Goal: Obtain resource: Download file/media

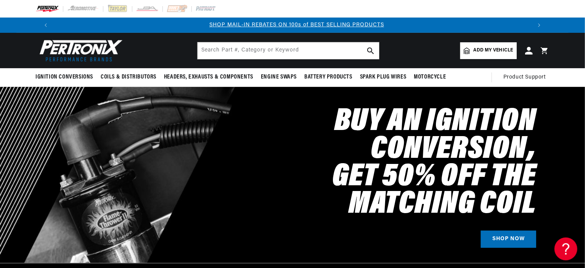
scroll to position [0, 476]
click at [221, 50] on input "text" at bounding box center [287, 50] width 181 height 17
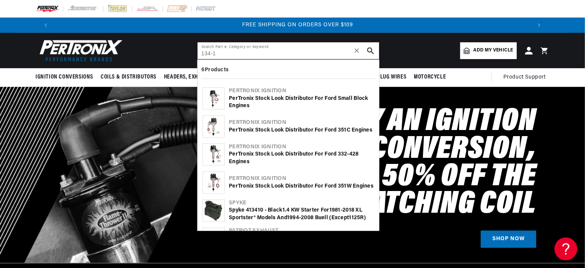
scroll to position [0, 952]
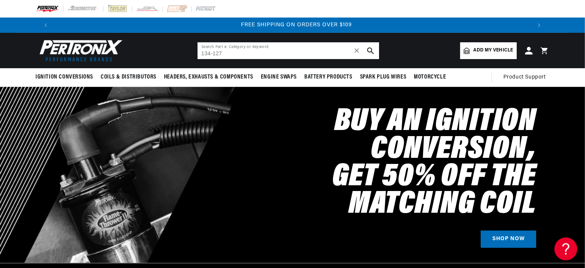
type input "134-127"
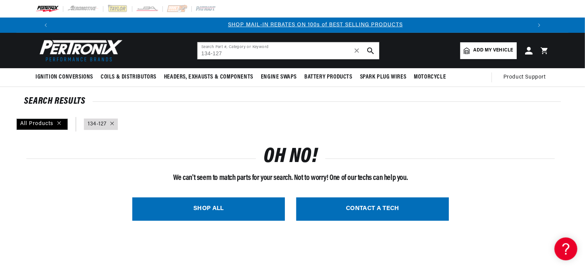
scroll to position [0, 476]
click at [268, 49] on input "134-127" at bounding box center [287, 50] width 181 height 17
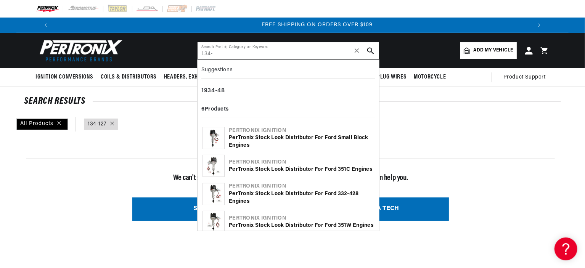
scroll to position [0, 952]
type input "134-"
click at [358, 51] on span "✕" at bounding box center [356, 51] width 7 height 0
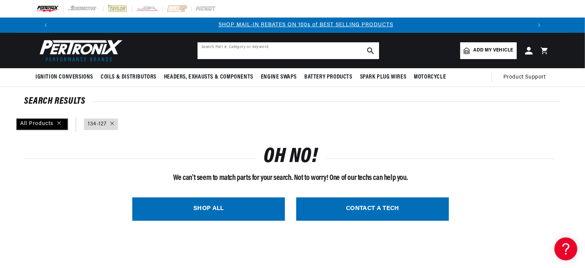
scroll to position [0, 476]
click at [42, 122] on div "All Products" at bounding box center [41, 124] width 51 height 11
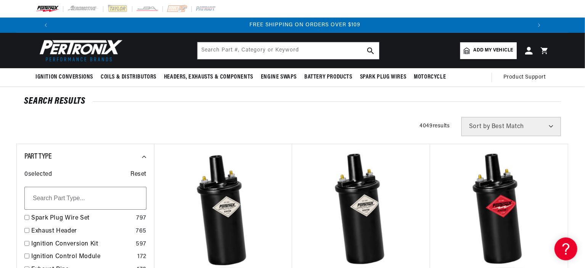
scroll to position [0, 952]
click at [53, 195] on input "text" at bounding box center [85, 198] width 122 height 23
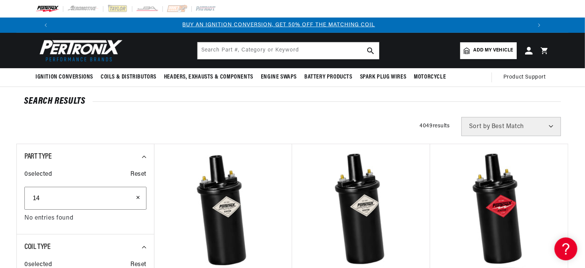
scroll to position [0, 0]
type input "1"
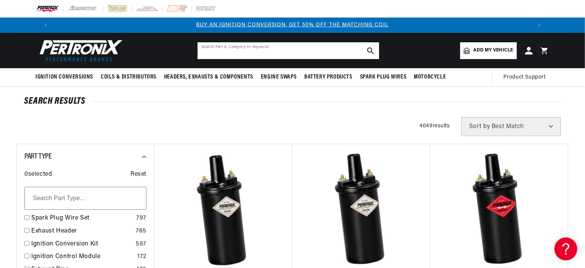
click at [226, 53] on input "text" at bounding box center [287, 50] width 181 height 17
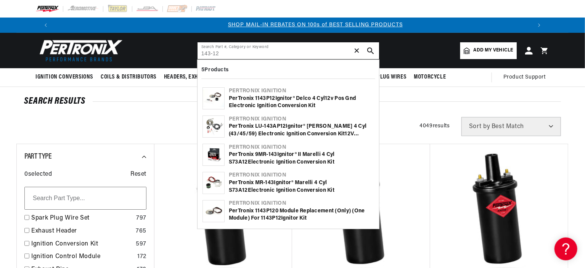
scroll to position [0, 476]
type input "143-12"
click at [221, 127] on img at bounding box center [213, 126] width 21 height 21
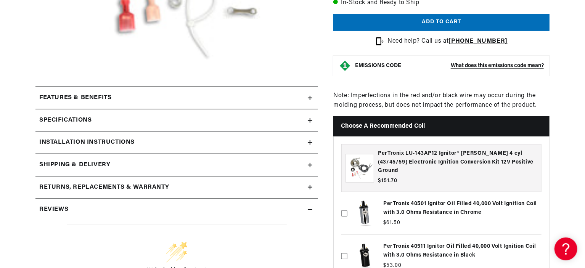
scroll to position [0, 952]
click at [311, 141] on icon at bounding box center [310, 142] width 5 height 5
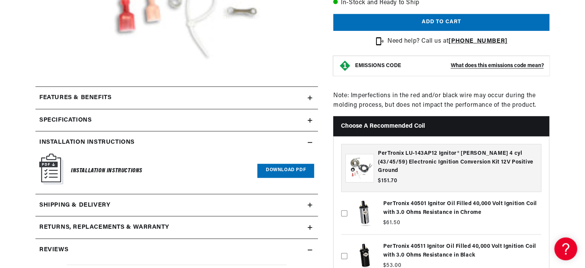
scroll to position [0, 318]
click at [285, 167] on link "Download PDF" at bounding box center [285, 171] width 57 height 14
click at [310, 98] on icon at bounding box center [310, 98] width 5 height 0
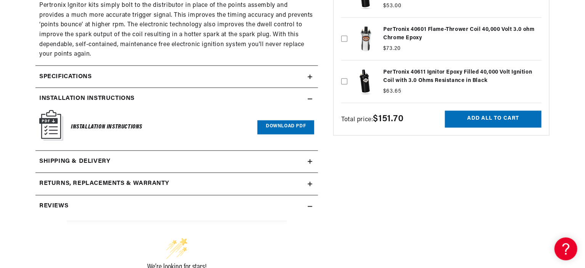
click at [311, 77] on icon at bounding box center [310, 77] width 5 height 0
